Goal: Information Seeking & Learning: Learn about a topic

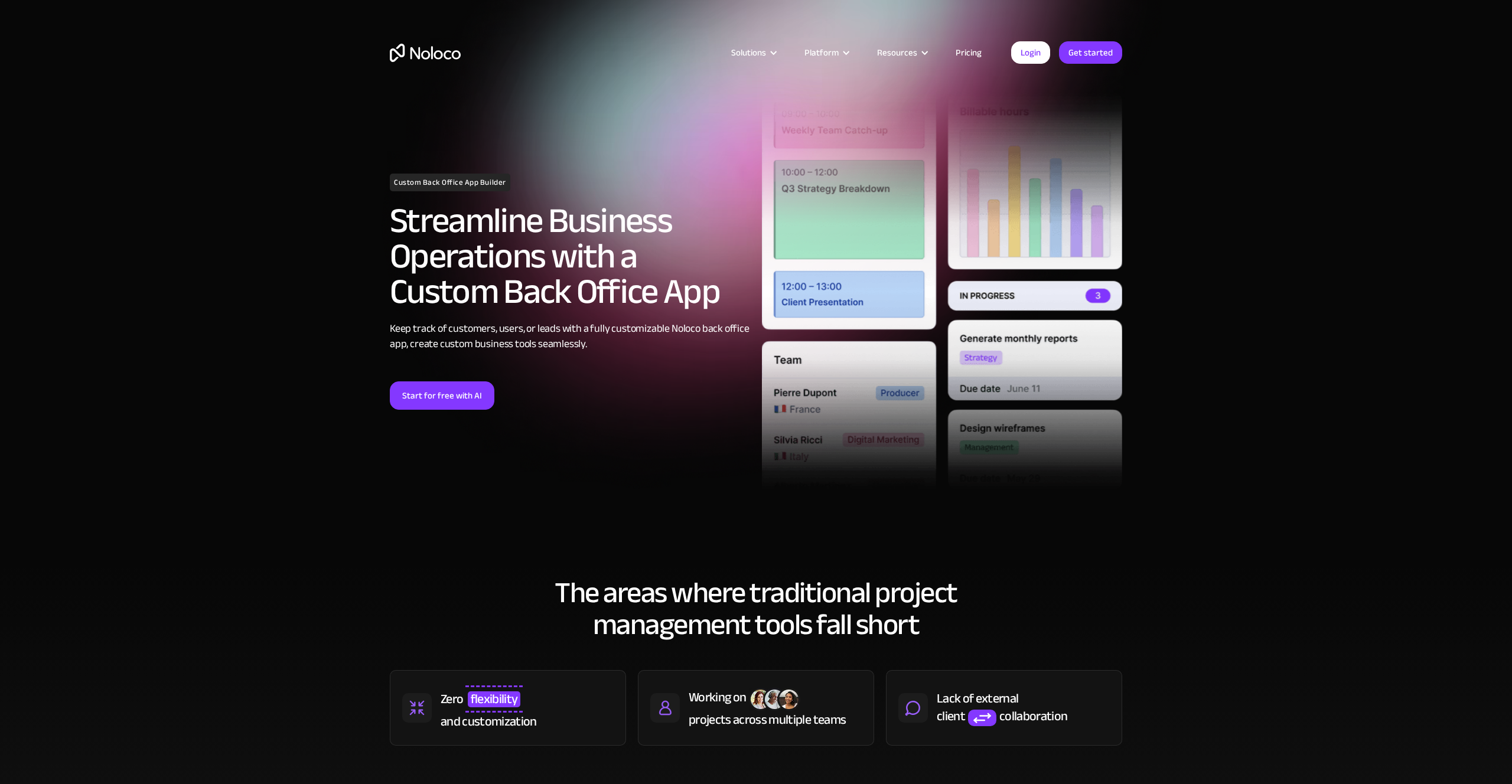
click at [975, 55] on link "Pricing" at bounding box center [969, 52] width 55 height 15
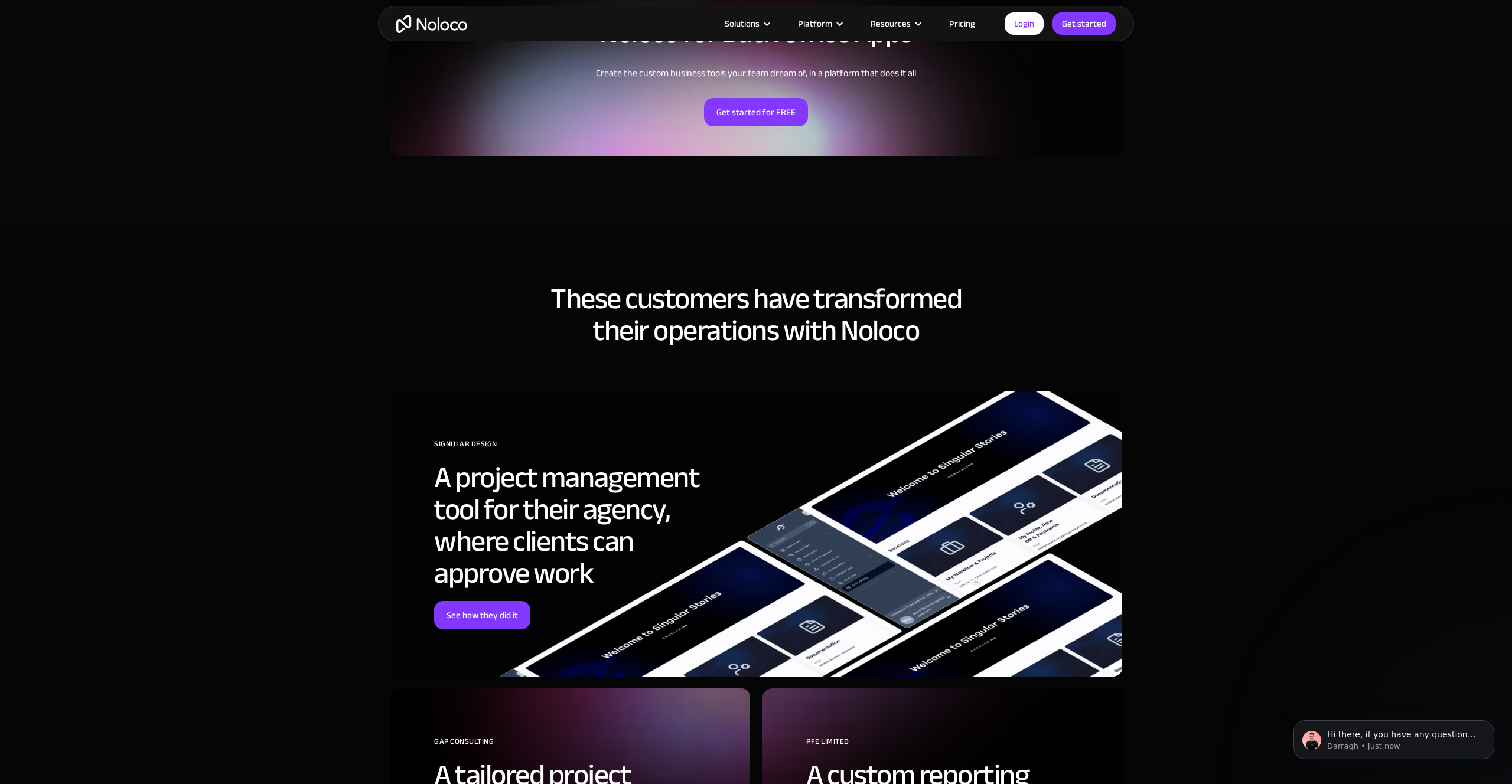
scroll to position [2756, 0]
